Goal: Navigation & Orientation: Find specific page/section

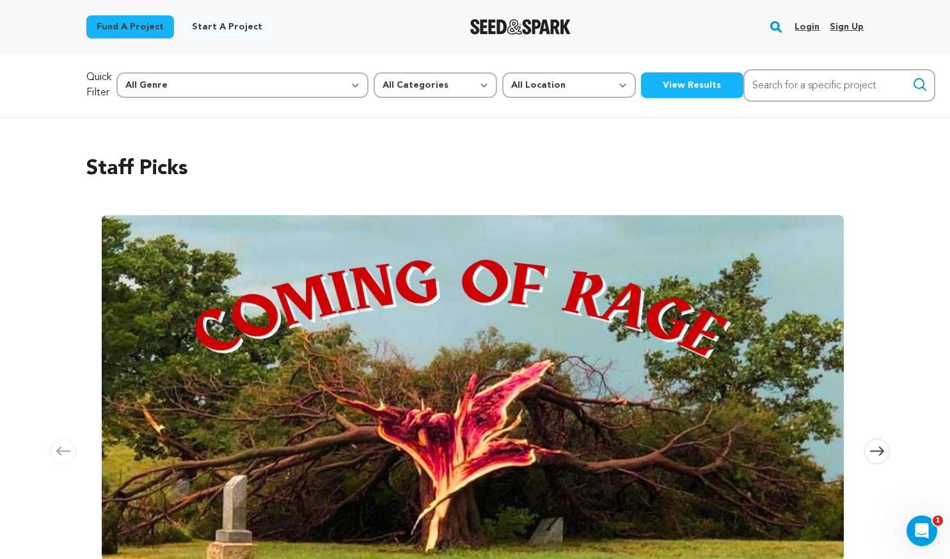
click at [802, 28] on link "Login" at bounding box center [807, 27] width 25 height 20
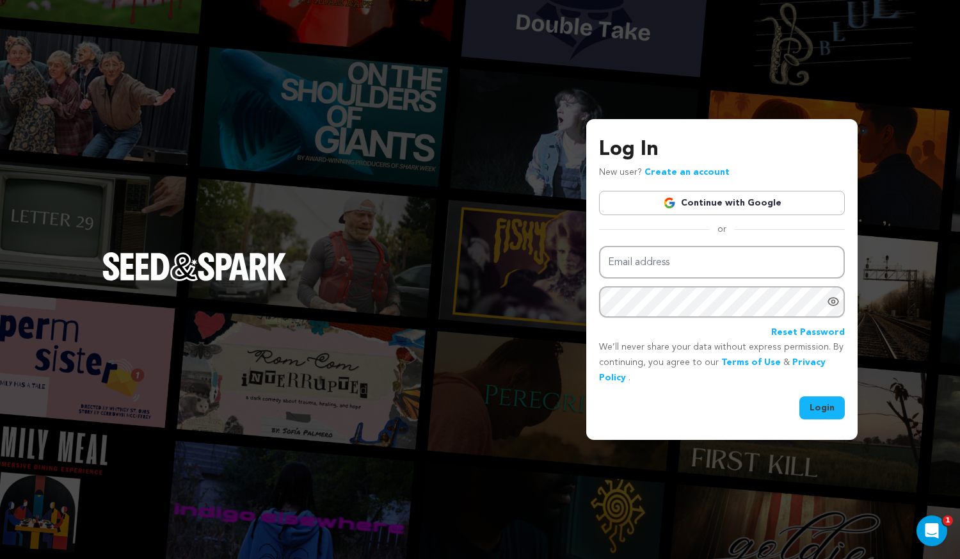
click at [725, 195] on link "Continue with Google" at bounding box center [722, 203] width 246 height 24
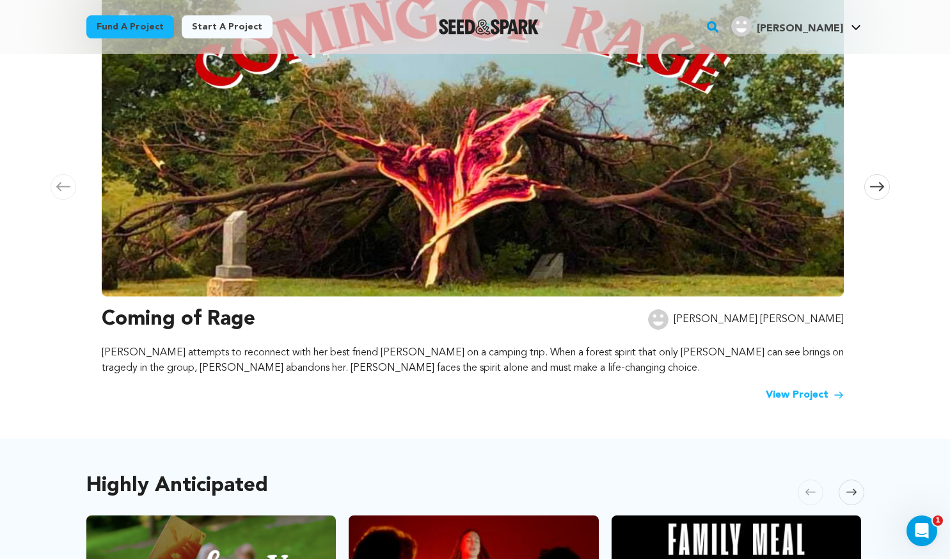
scroll to position [320, 0]
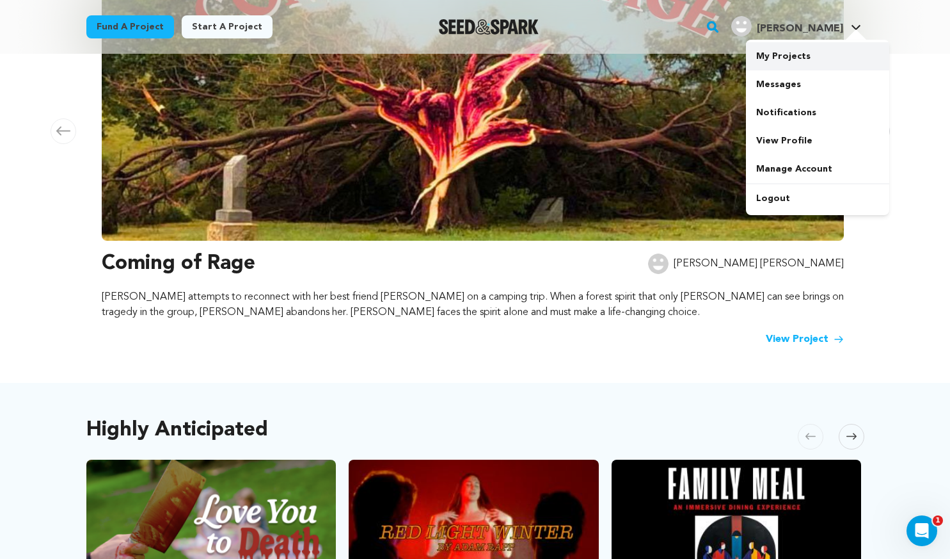
click at [804, 58] on link "My Projects" at bounding box center [817, 56] width 143 height 28
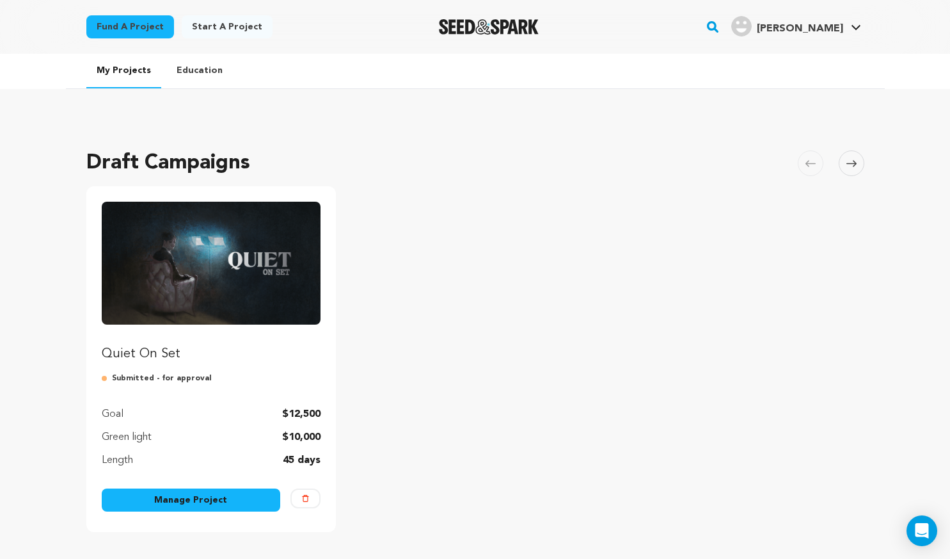
click at [141, 348] on p "Quiet On Set" at bounding box center [211, 354] width 219 height 18
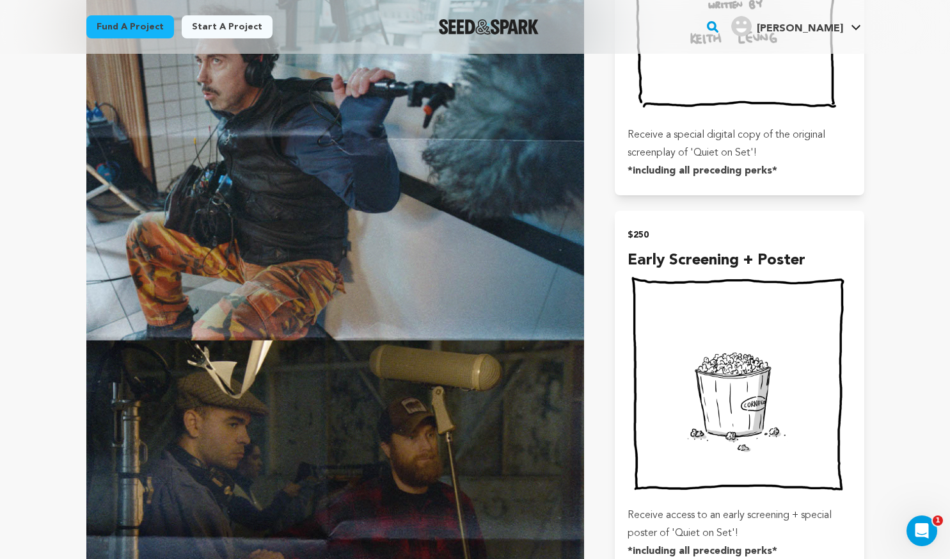
scroll to position [2496, 0]
